Goal: Task Accomplishment & Management: Complete application form

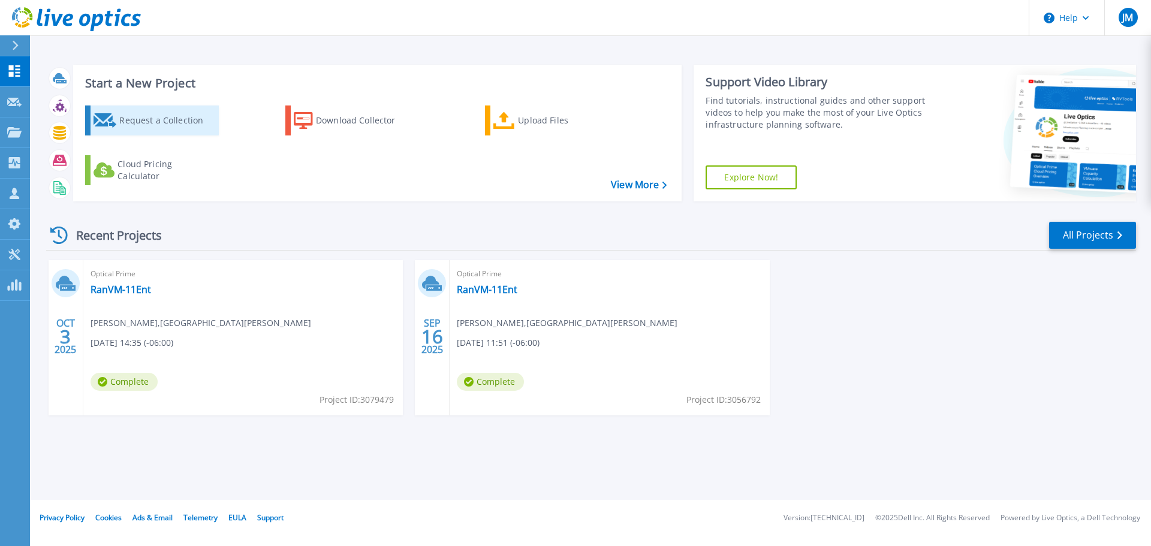
click at [173, 120] on div "Request a Collection" at bounding box center [167, 120] width 96 height 24
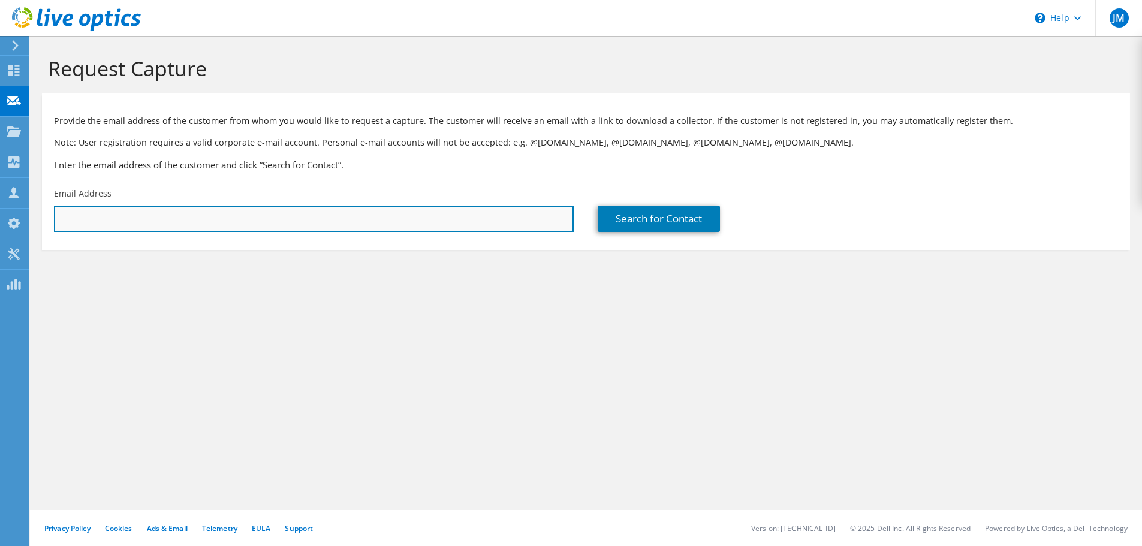
paste input "david.moulton@ontariocountyny.gov"
type input "david.moulton@ontariocountyny.gov"
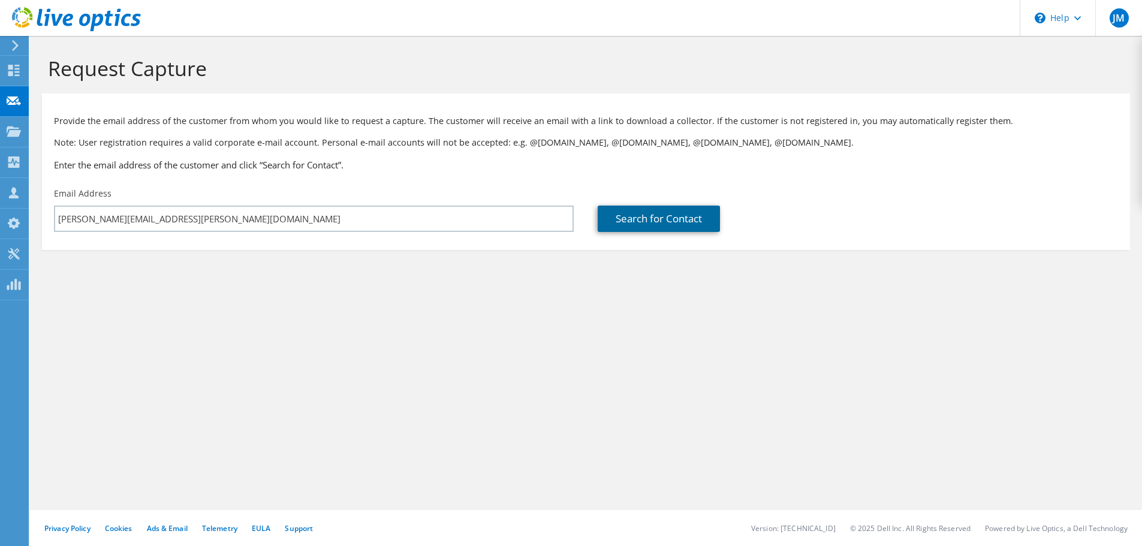
click at [640, 209] on link "Search for Contact" at bounding box center [658, 219] width 122 height 26
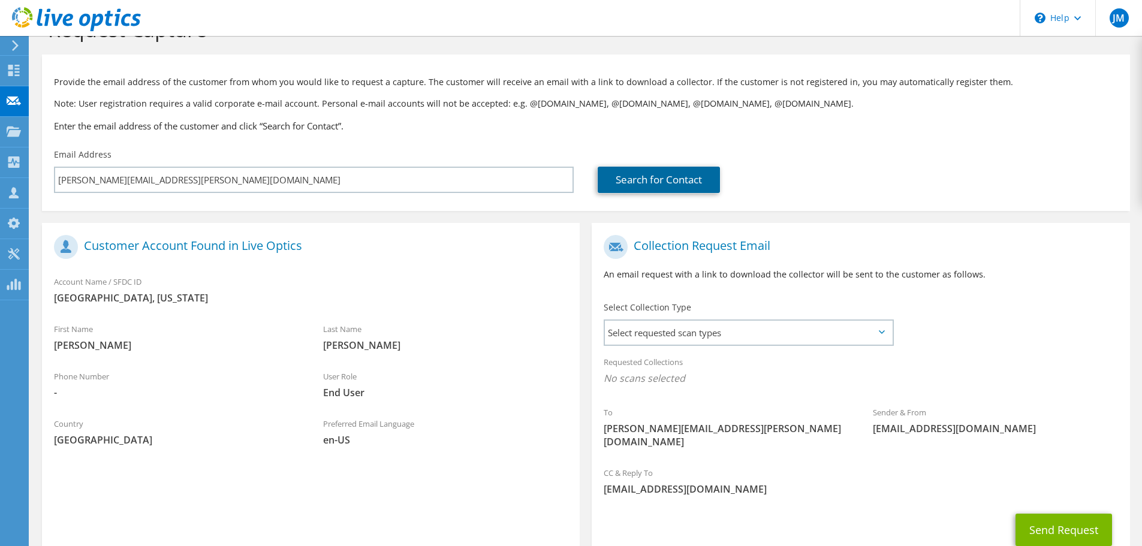
scroll to position [60, 0]
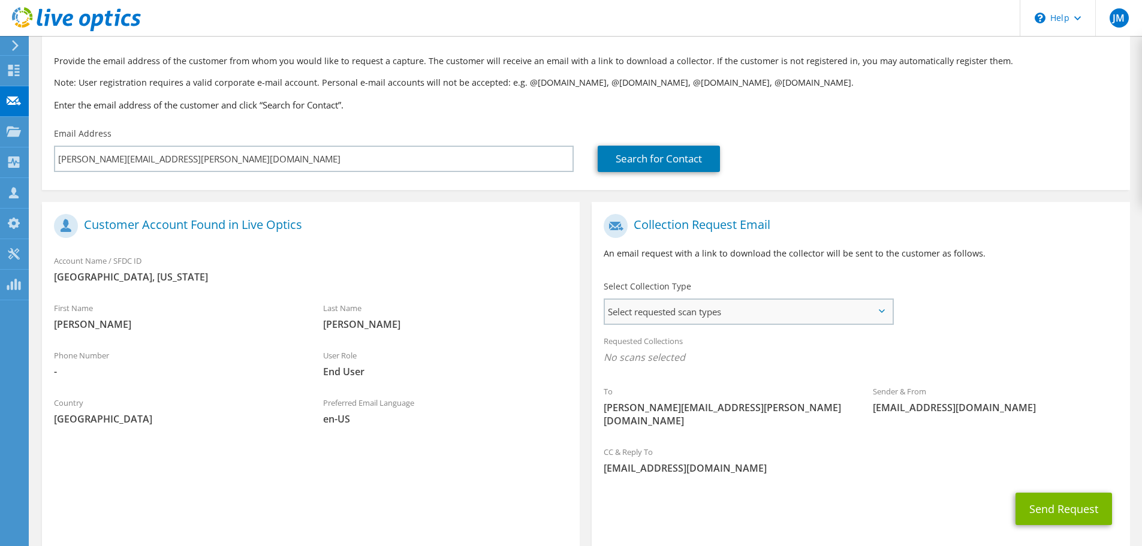
click at [635, 304] on span "Select requested scan types" at bounding box center [748, 312] width 287 height 24
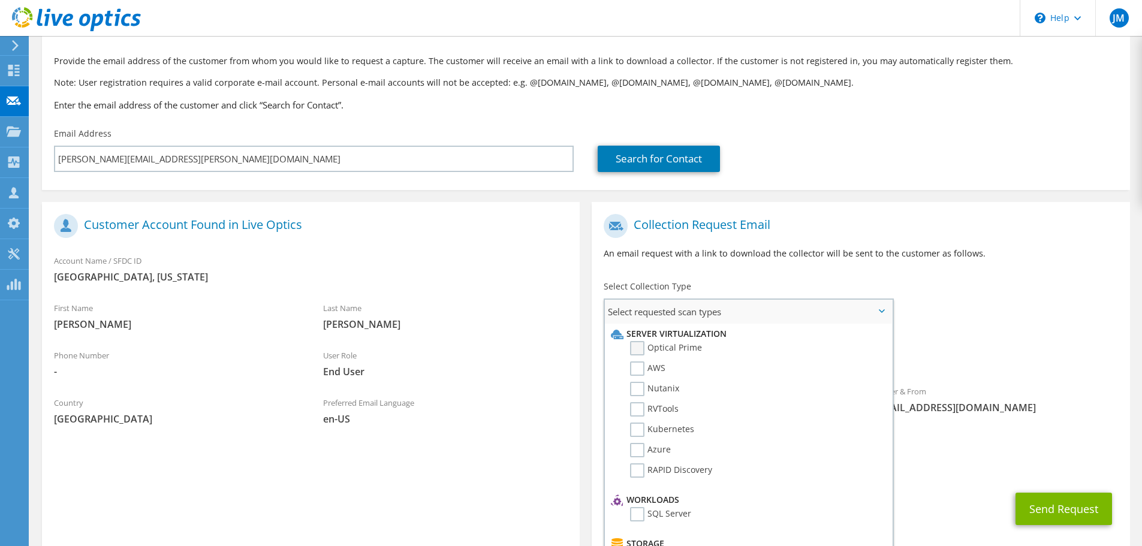
click at [669, 351] on label "Optical Prime" at bounding box center [666, 348] width 72 height 14
click at [0, 0] on input "Optical Prime" at bounding box center [0, 0] width 0 height 0
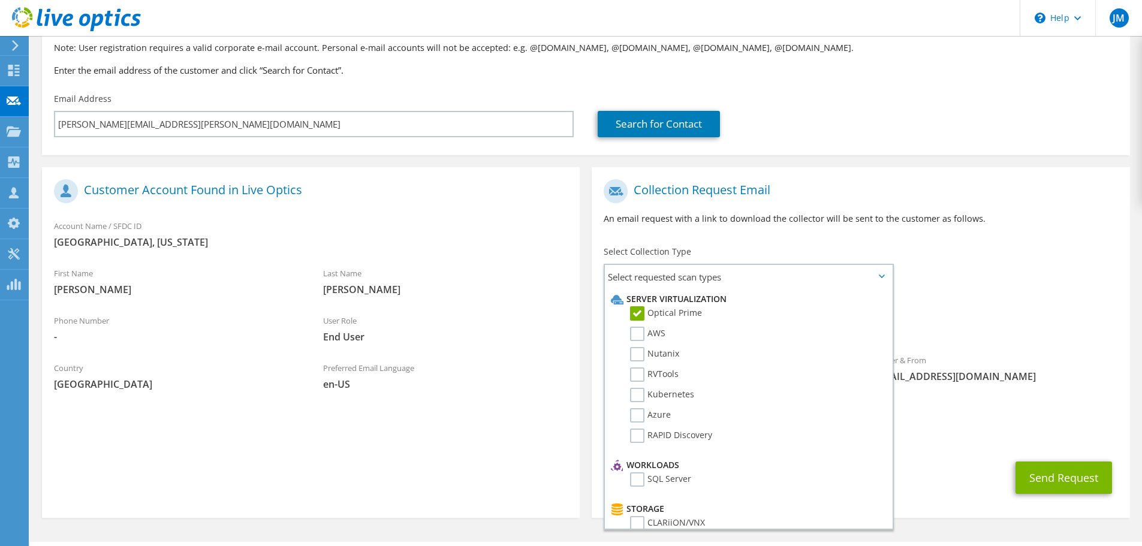
scroll to position [113, 0]
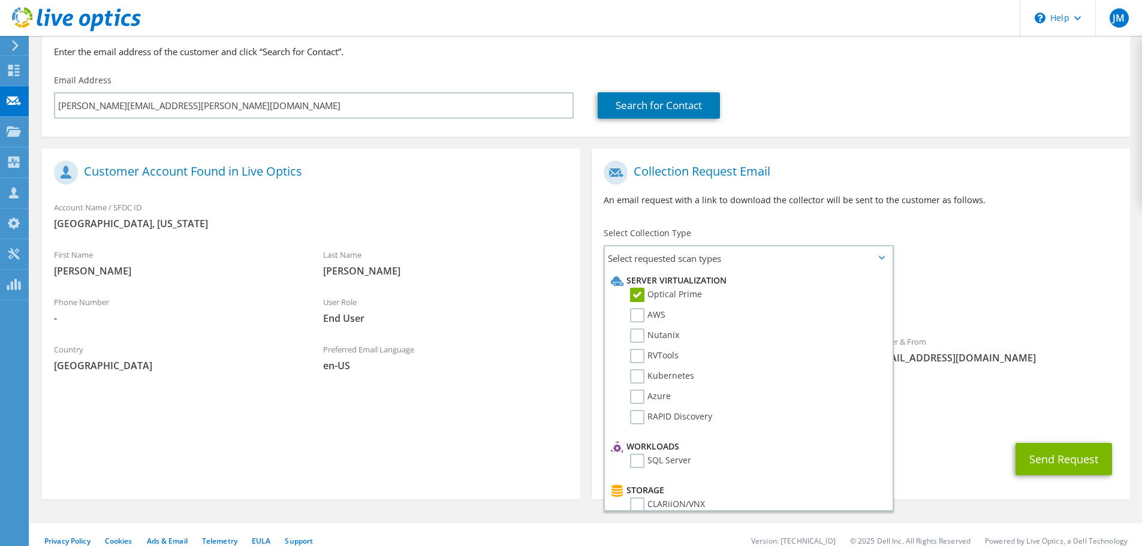
click at [972, 422] on div "CC & Reply To jmotte@networkcraze.com" at bounding box center [860, 413] width 538 height 47
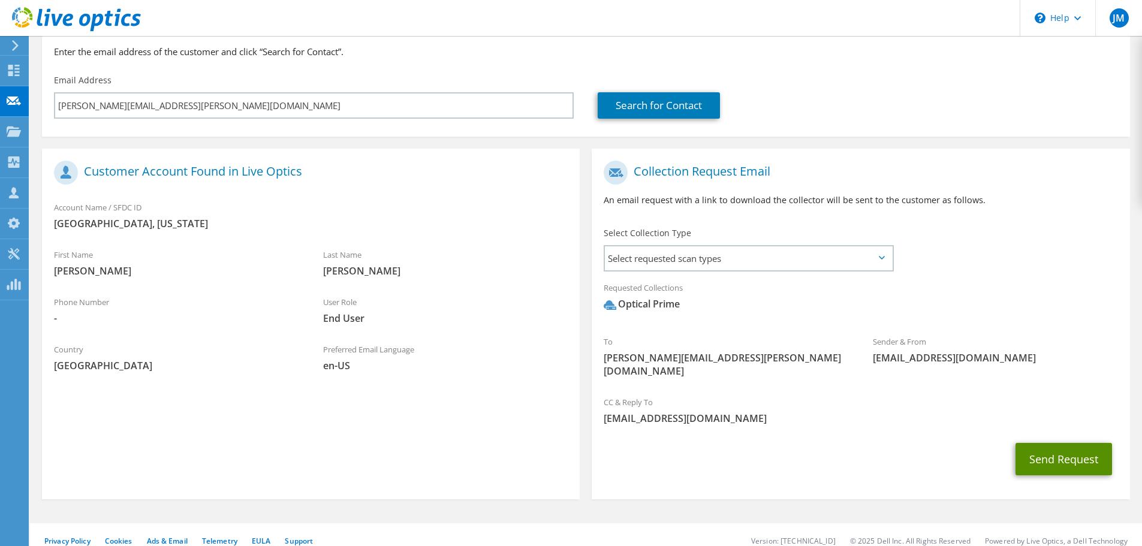
click at [1045, 443] on button "Send Request" at bounding box center [1063, 459] width 96 height 32
